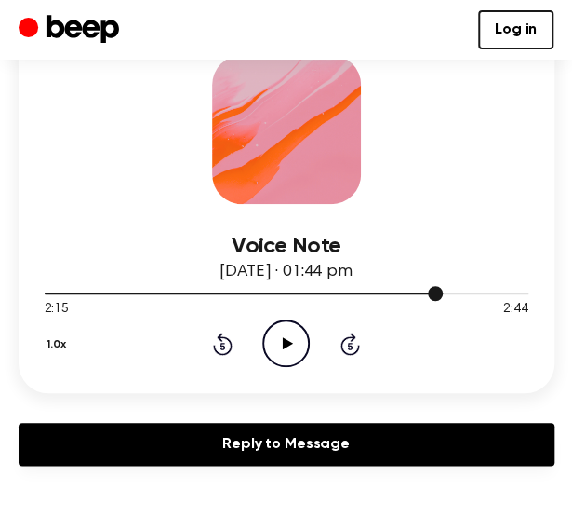
click at [168, 298] on div at bounding box center [287, 292] width 484 height 15
click at [303, 322] on icon "Play Audio" at bounding box center [285, 342] width 47 height 47
click at [289, 341] on icon at bounding box center [286, 343] width 8 height 12
click at [289, 341] on icon at bounding box center [288, 343] width 10 height 12
click at [223, 343] on icon at bounding box center [223, 345] width 5 height 7
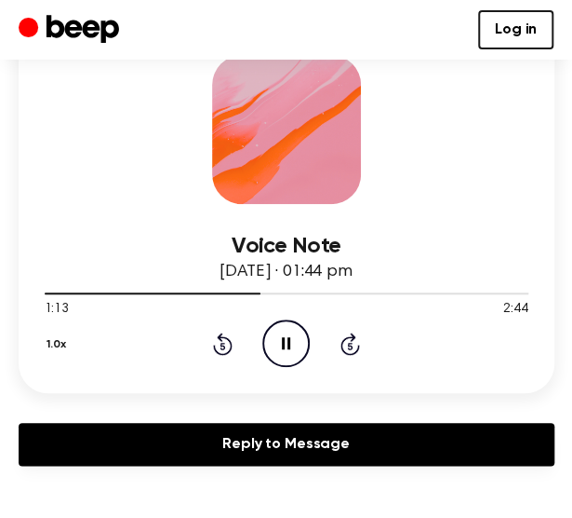
click at [283, 343] on icon at bounding box center [286, 343] width 8 height 12
click at [222, 341] on icon "Rewind 5 seconds" at bounding box center [222, 343] width 20 height 24
click at [289, 338] on icon "Play Audio" at bounding box center [285, 342] width 47 height 47
click at [216, 339] on icon "Rewind 5 seconds" at bounding box center [222, 343] width 20 height 24
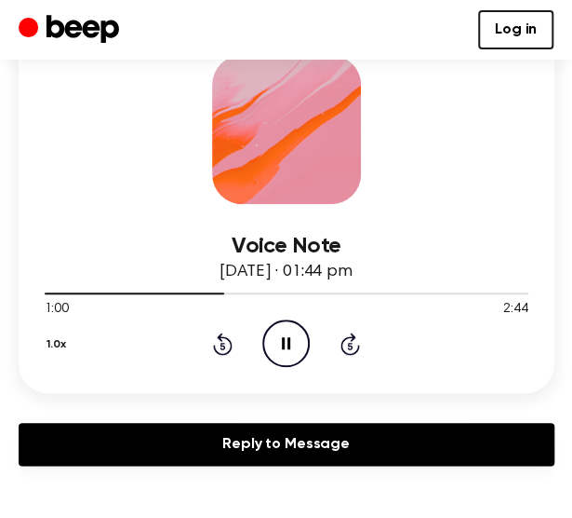
click at [216, 339] on icon "Rewind 5 seconds" at bounding box center [222, 343] width 20 height 24
click at [289, 343] on icon at bounding box center [286, 343] width 8 height 12
click at [289, 343] on icon at bounding box center [288, 343] width 10 height 12
click at [274, 324] on icon "Pause Audio" at bounding box center [285, 342] width 47 height 47
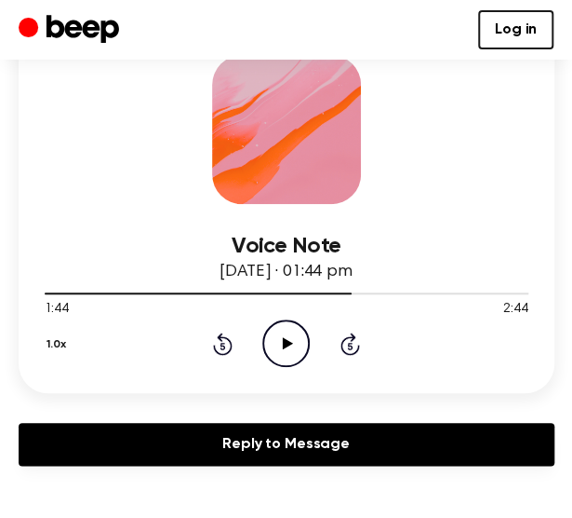
click at [274, 324] on icon "Play Audio" at bounding box center [285, 342] width 47 height 47
click at [282, 339] on icon at bounding box center [286, 343] width 8 height 12
click at [282, 339] on icon "Play Audio" at bounding box center [285, 342] width 47 height 47
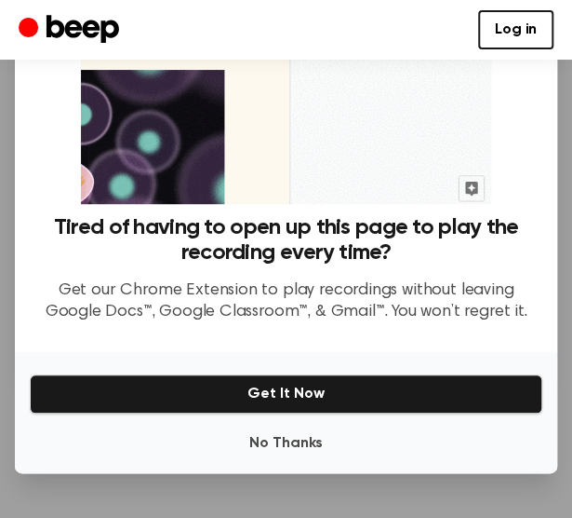
scroll to position [190, 0]
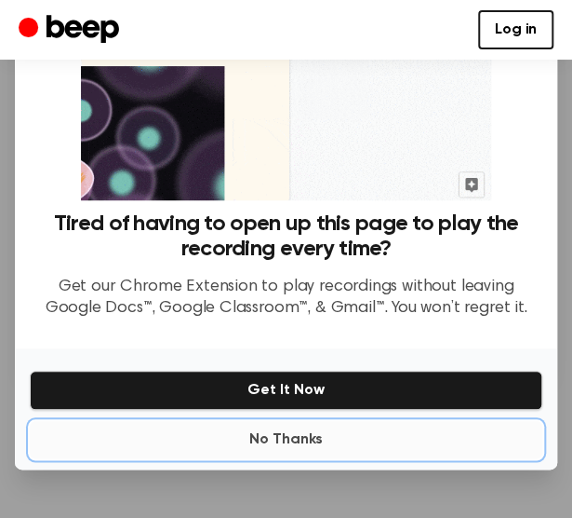
click at [273, 427] on button "No Thanks" at bounding box center [286, 439] width 513 height 37
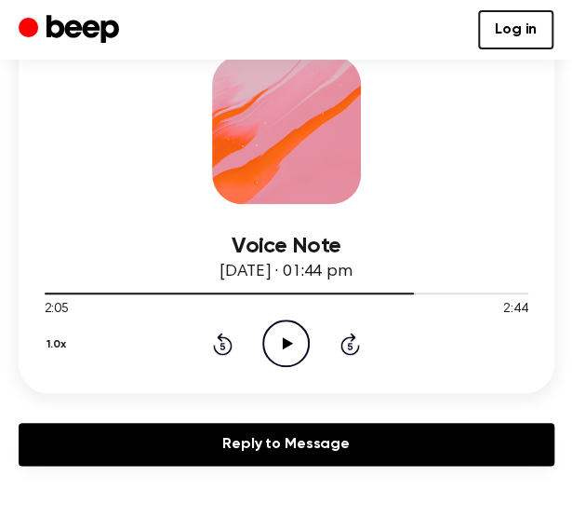
click at [288, 345] on icon "Play Audio" at bounding box center [285, 342] width 47 height 47
click at [277, 346] on icon "Pause Audio" at bounding box center [285, 342] width 47 height 47
click at [281, 339] on icon "Play Audio" at bounding box center [285, 342] width 47 height 47
click at [288, 347] on icon at bounding box center [286, 343] width 8 height 12
click at [288, 347] on icon "Play Audio" at bounding box center [285, 342] width 47 height 47
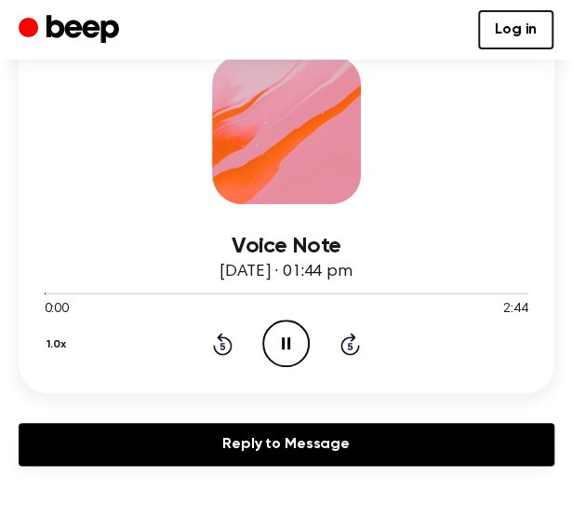
click at [285, 347] on icon "Pause Audio" at bounding box center [285, 342] width 47 height 47
